Goal: Information Seeking & Learning: Learn about a topic

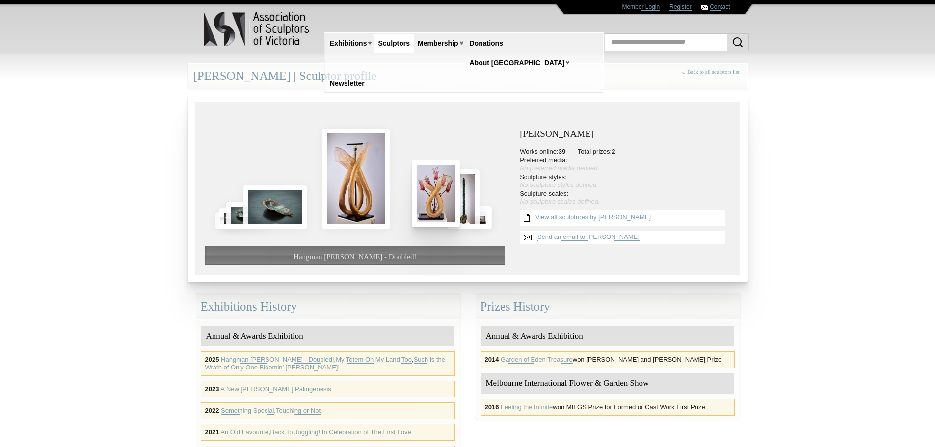
click at [437, 199] on img at bounding box center [436, 193] width 48 height 67
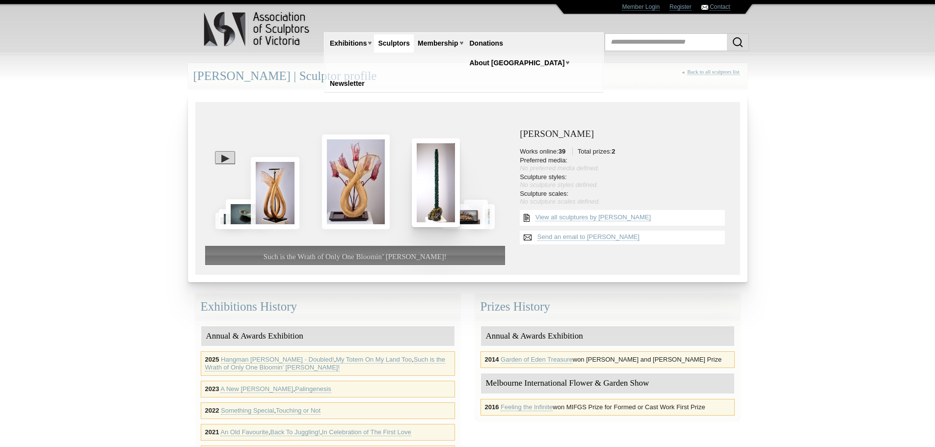
click at [437, 199] on img at bounding box center [436, 182] width 48 height 89
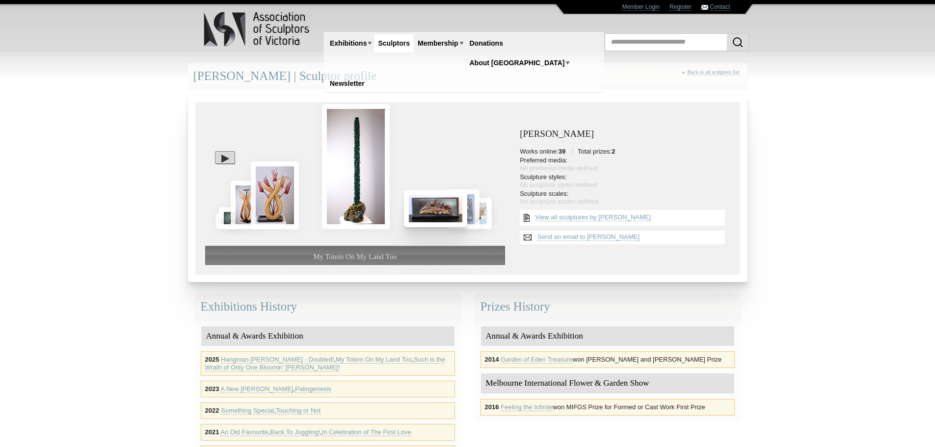
click at [437, 203] on img at bounding box center [435, 209] width 63 height 37
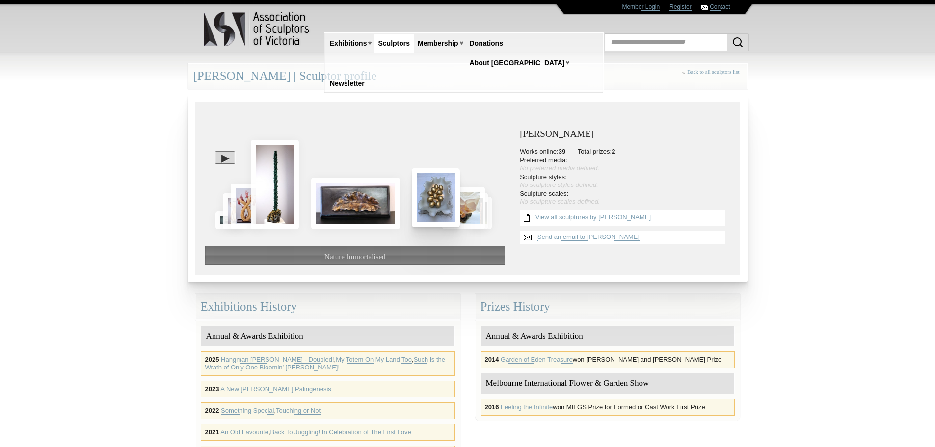
click at [441, 205] on img at bounding box center [436, 197] width 48 height 58
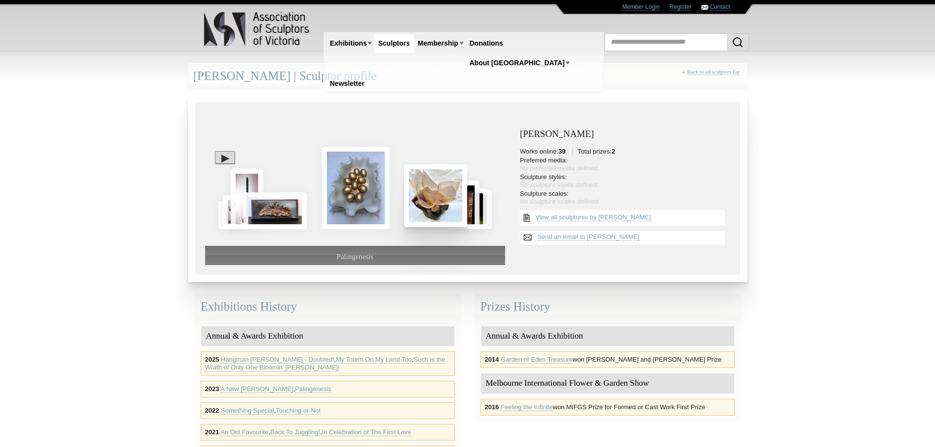
click at [441, 207] on img at bounding box center [435, 196] width 63 height 62
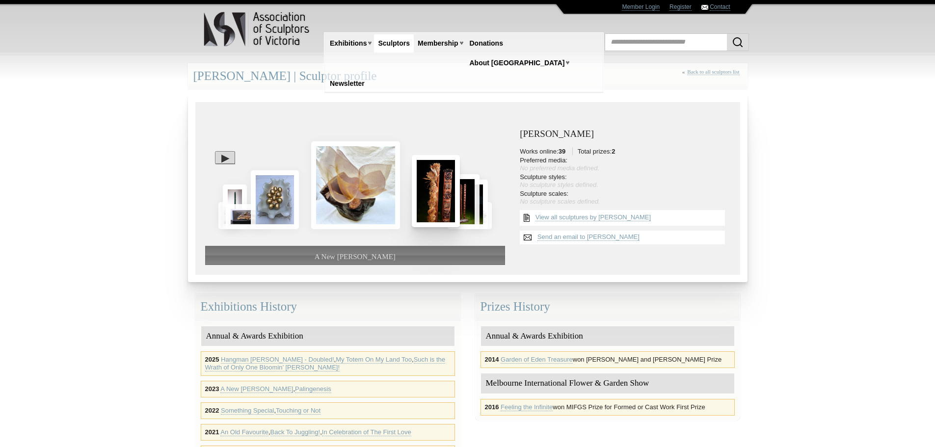
click at [441, 207] on img at bounding box center [436, 191] width 48 height 72
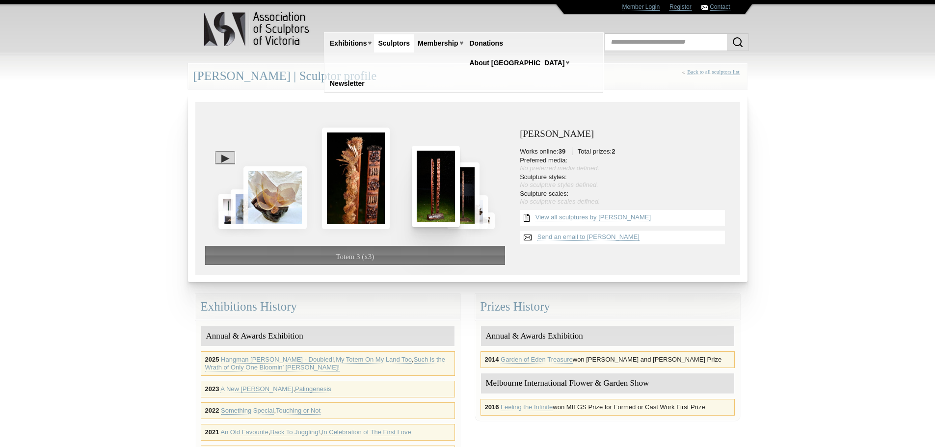
click at [438, 203] on img at bounding box center [436, 187] width 48 height 82
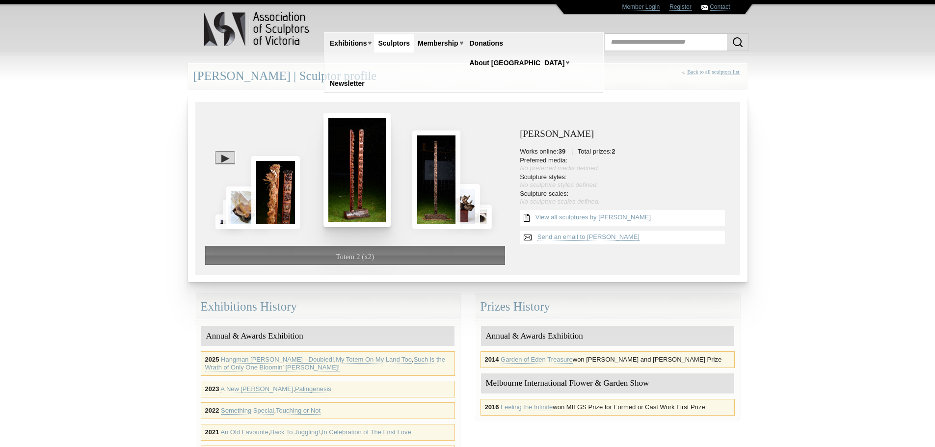
click at [438, 203] on img at bounding box center [436, 180] width 48 height 99
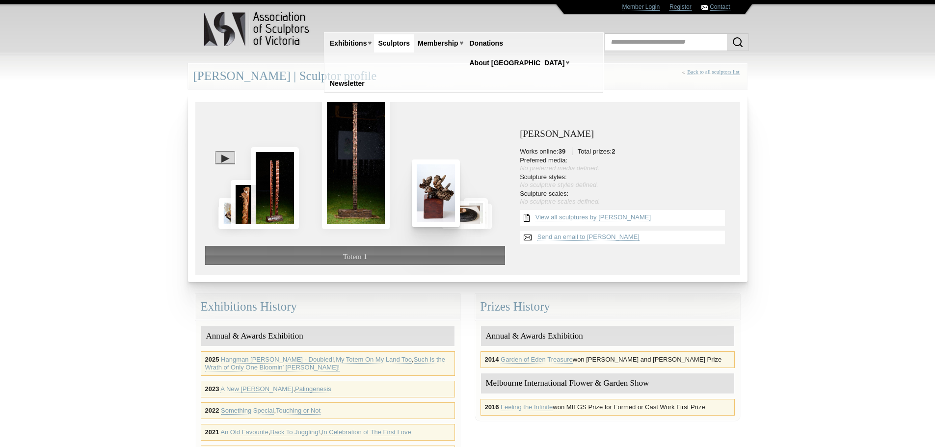
click at [438, 203] on img at bounding box center [436, 193] width 48 height 67
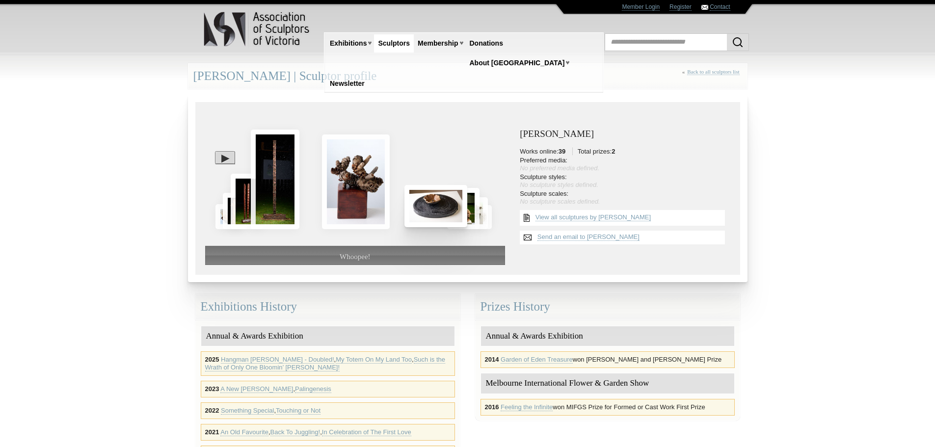
click at [438, 203] on img at bounding box center [436, 206] width 63 height 42
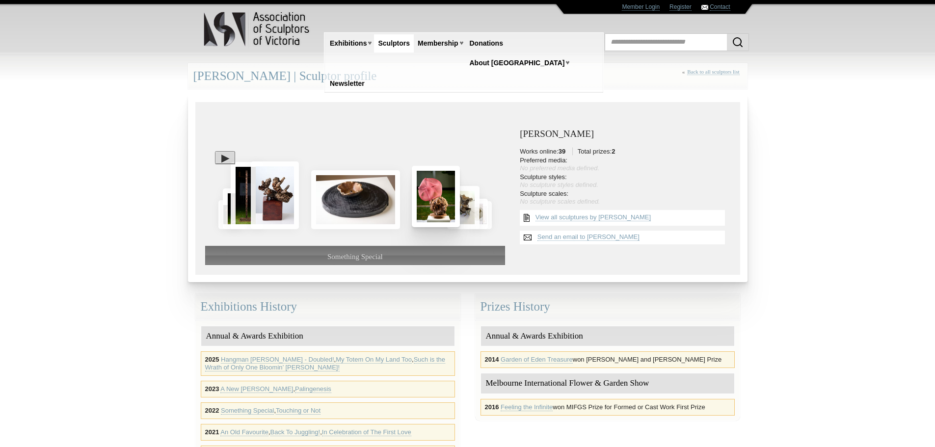
click at [439, 203] on img at bounding box center [436, 196] width 48 height 61
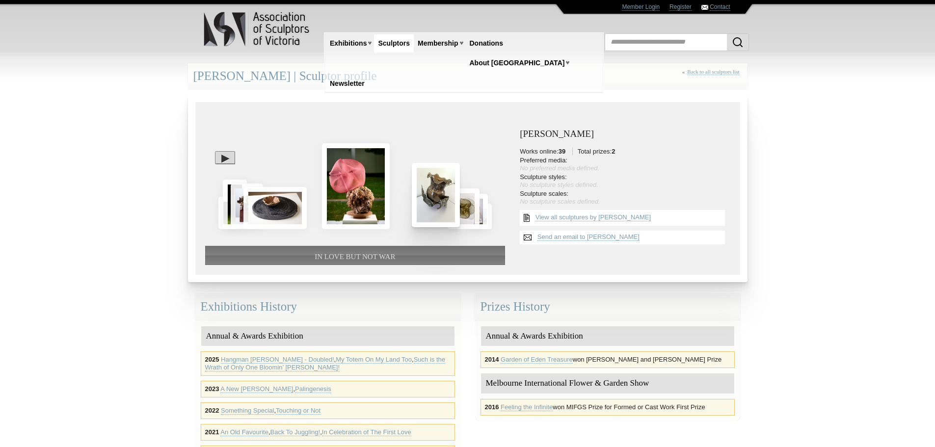
click at [439, 203] on img at bounding box center [436, 195] width 48 height 64
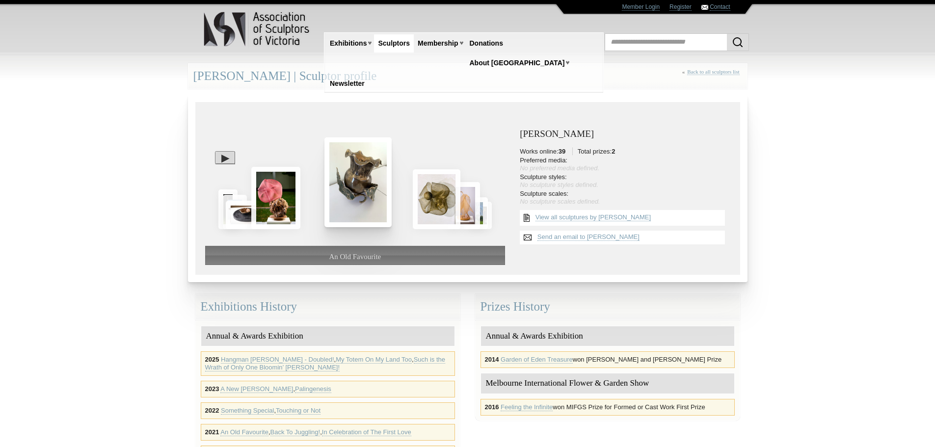
click at [439, 203] on img at bounding box center [437, 199] width 48 height 60
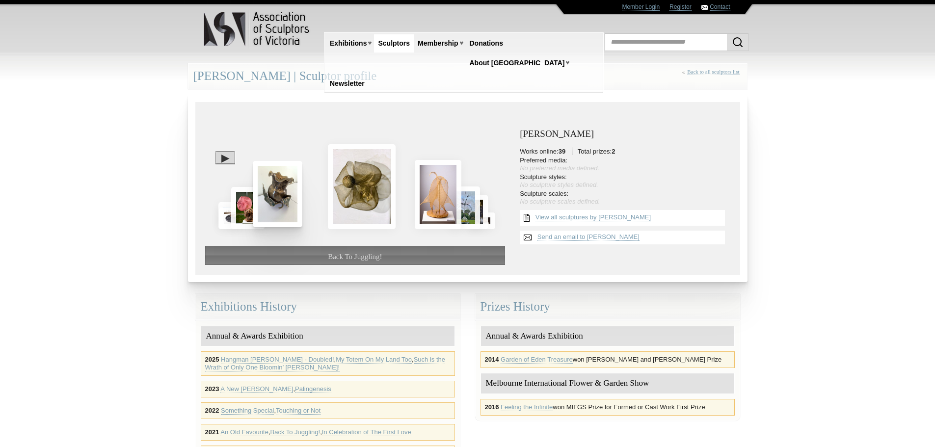
click at [439, 203] on img at bounding box center [438, 194] width 47 height 69
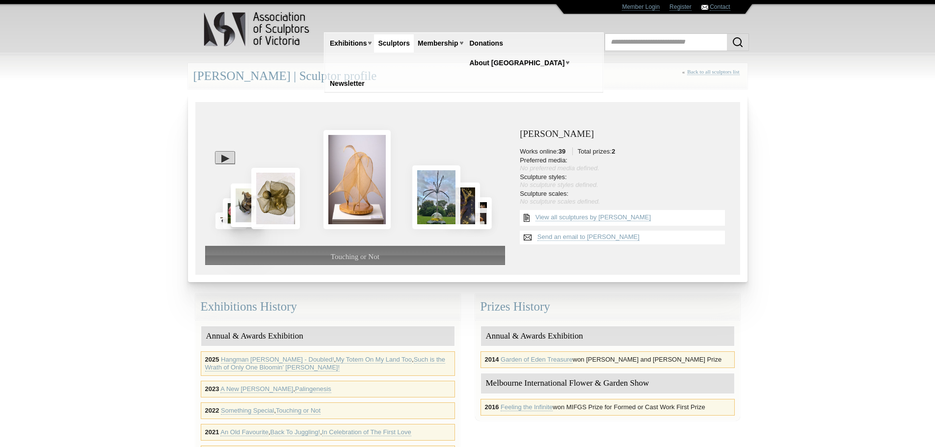
click at [439, 203] on img at bounding box center [436, 197] width 48 height 64
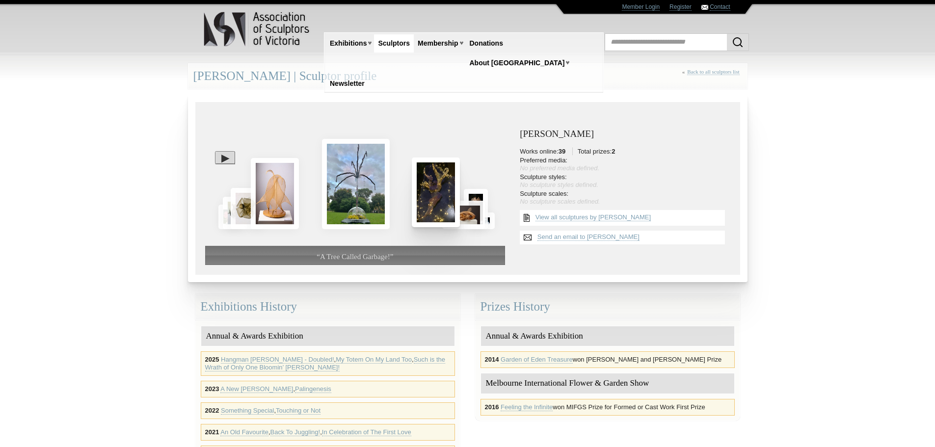
click at [439, 204] on img at bounding box center [436, 193] width 48 height 70
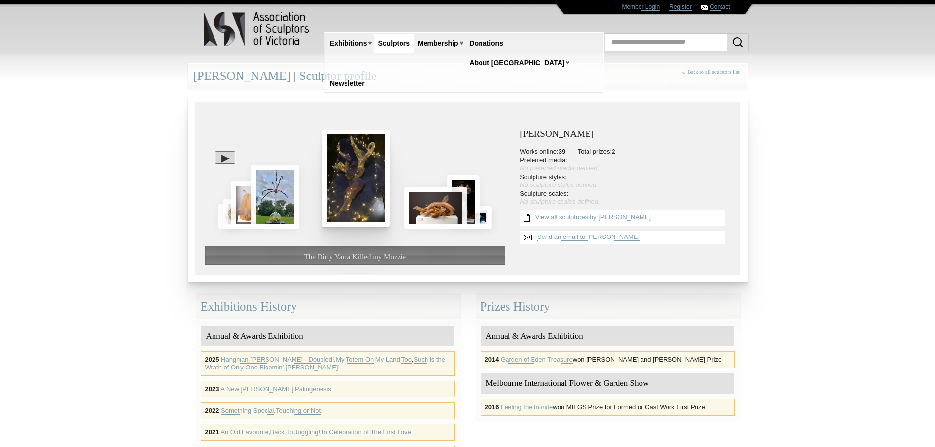
click at [439, 204] on img at bounding box center [436, 208] width 63 height 42
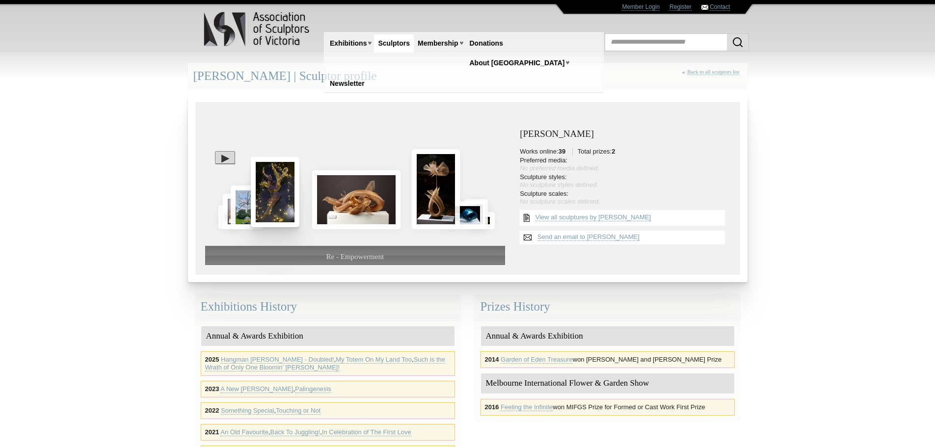
click at [439, 204] on img at bounding box center [436, 189] width 48 height 80
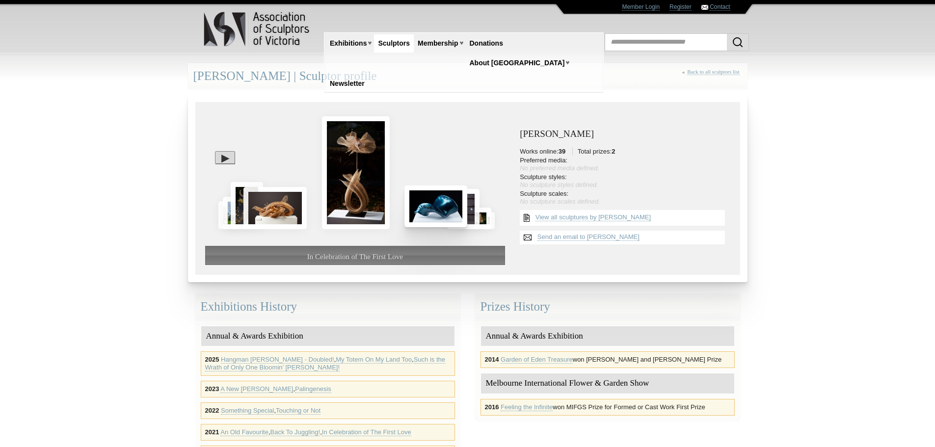
click at [439, 206] on img at bounding box center [436, 206] width 63 height 41
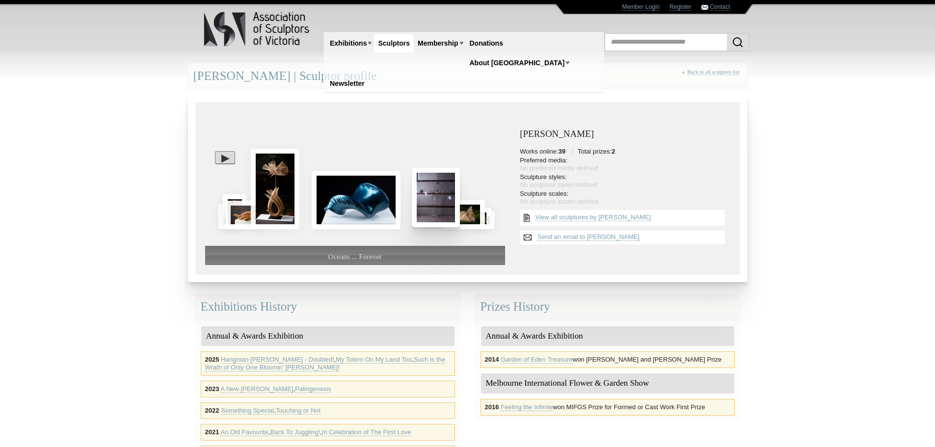
click at [444, 209] on img at bounding box center [436, 197] width 48 height 59
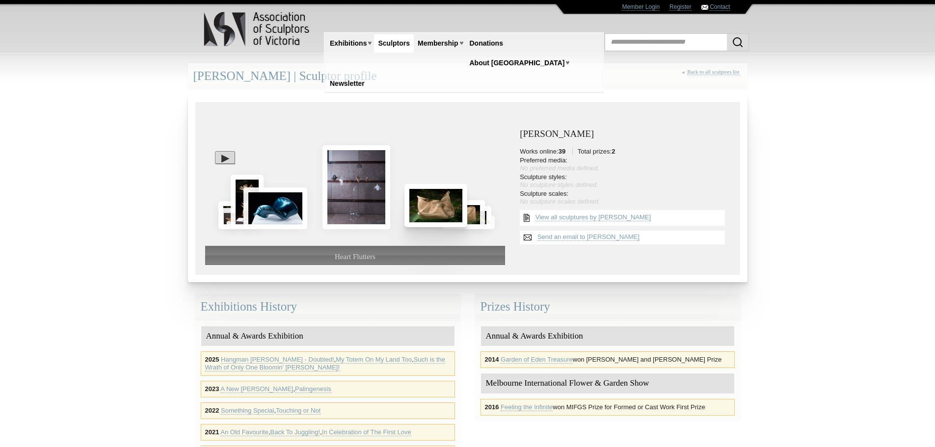
click at [448, 214] on img at bounding box center [436, 205] width 63 height 43
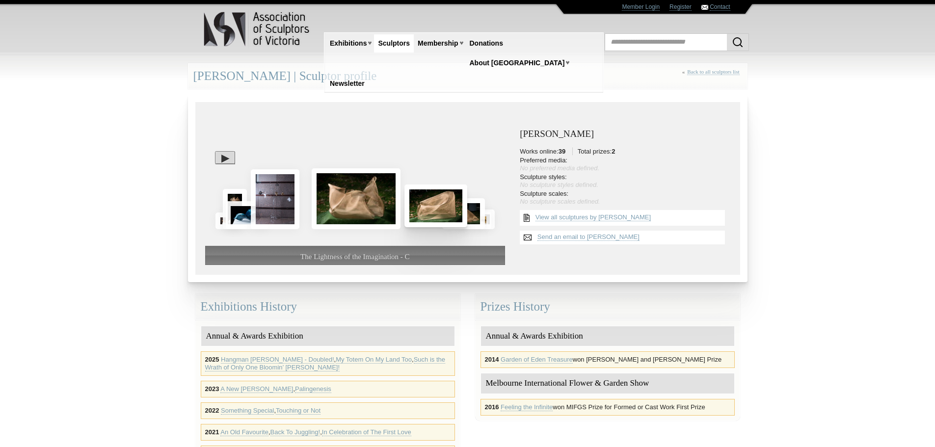
click at [449, 214] on img at bounding box center [436, 206] width 63 height 43
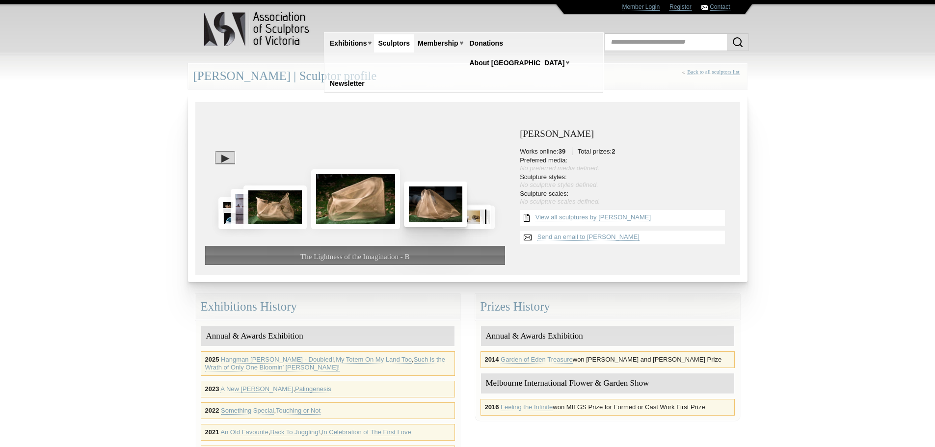
click at [443, 212] on img at bounding box center [435, 205] width 63 height 46
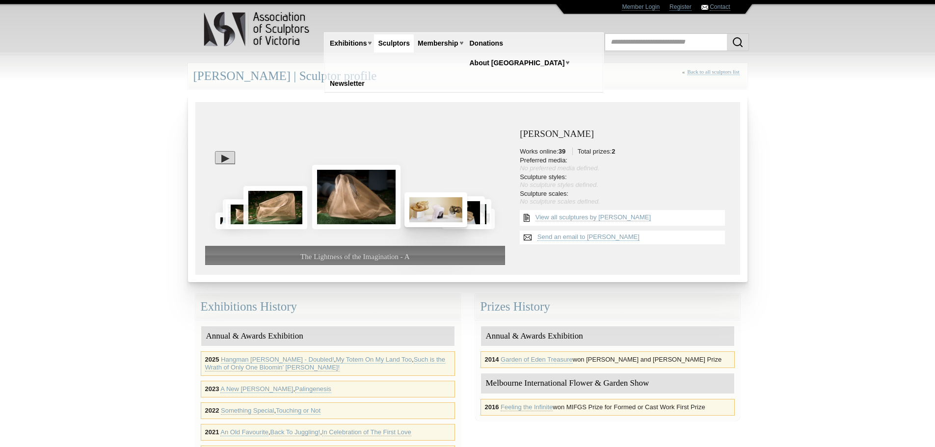
click at [449, 216] on img at bounding box center [436, 209] width 63 height 35
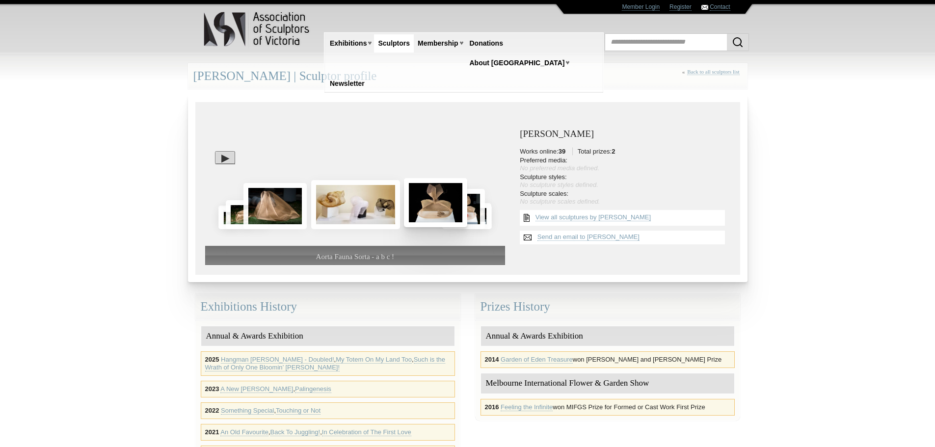
click at [446, 213] on img at bounding box center [435, 202] width 63 height 49
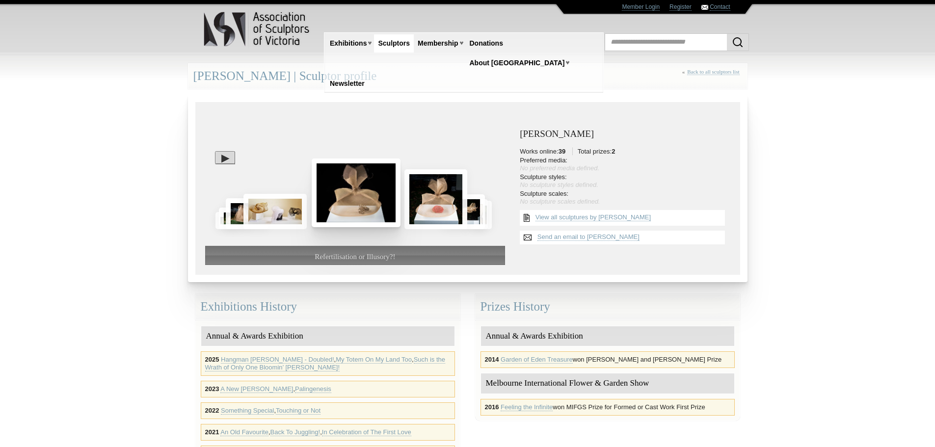
click at [446, 213] on img at bounding box center [436, 199] width 63 height 60
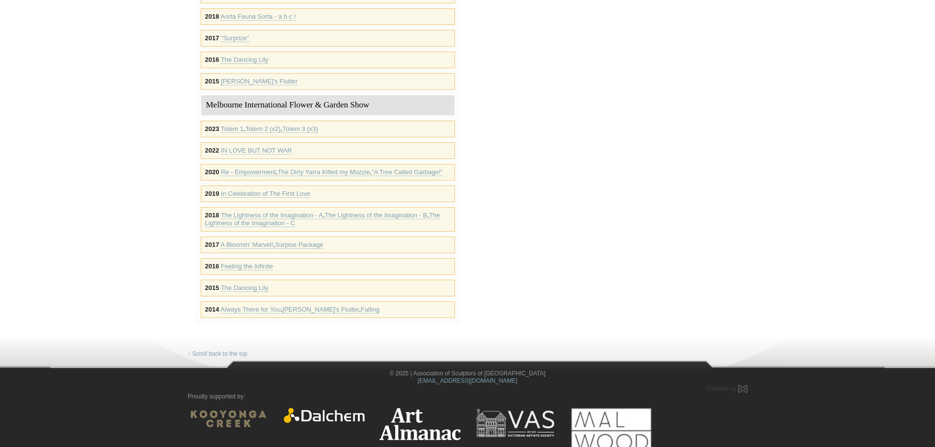
scroll to position [704, 0]
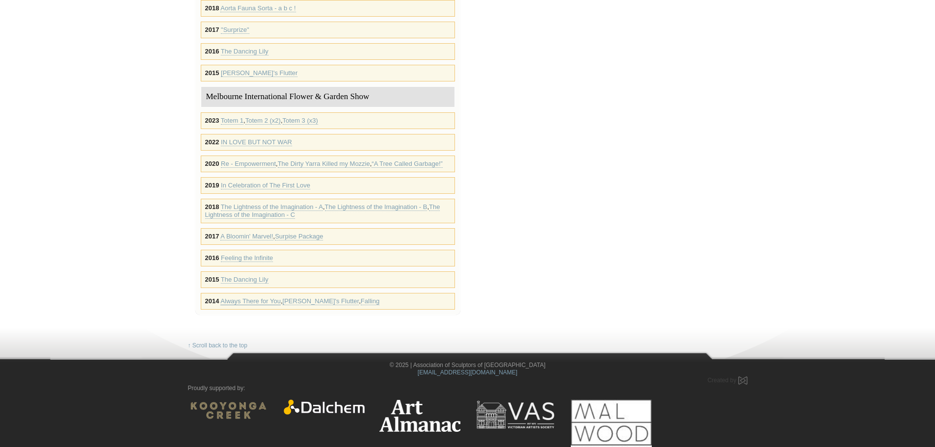
click at [236, 298] on link "Always There for You" at bounding box center [250, 302] width 60 height 8
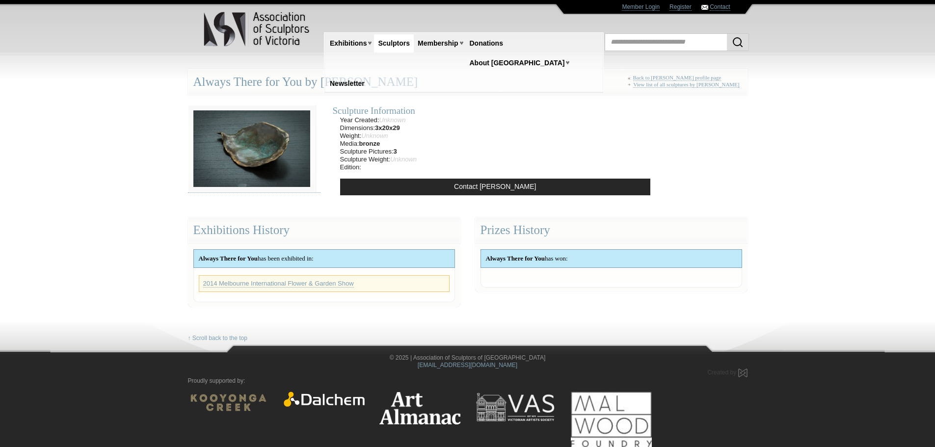
drag, startPoint x: 329, startPoint y: 83, endPoint x: 424, endPoint y: 82, distance: 95.8
click at [424, 82] on div "Always There for You by [PERSON_NAME] « Back to [PERSON_NAME] profile page + Vi…" at bounding box center [468, 82] width 560 height 26
copy div "[PERSON_NAME]"
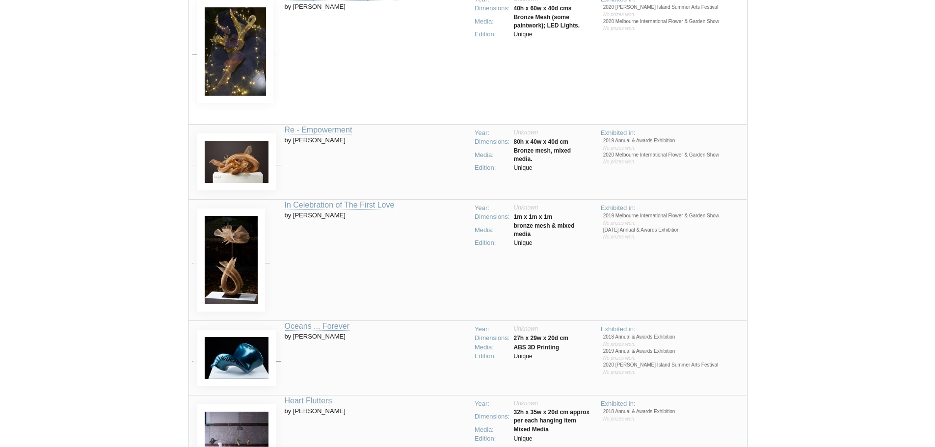
scroll to position [1962, 0]
